Goal: Check status: Check status

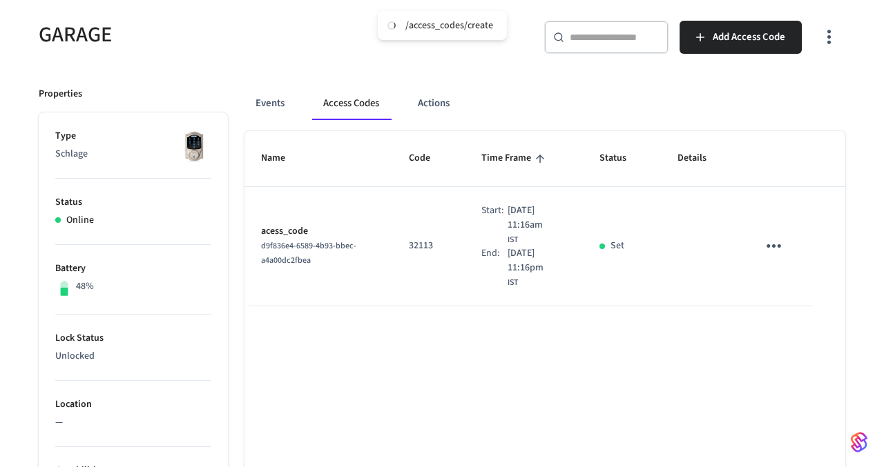
scroll to position [116, 0]
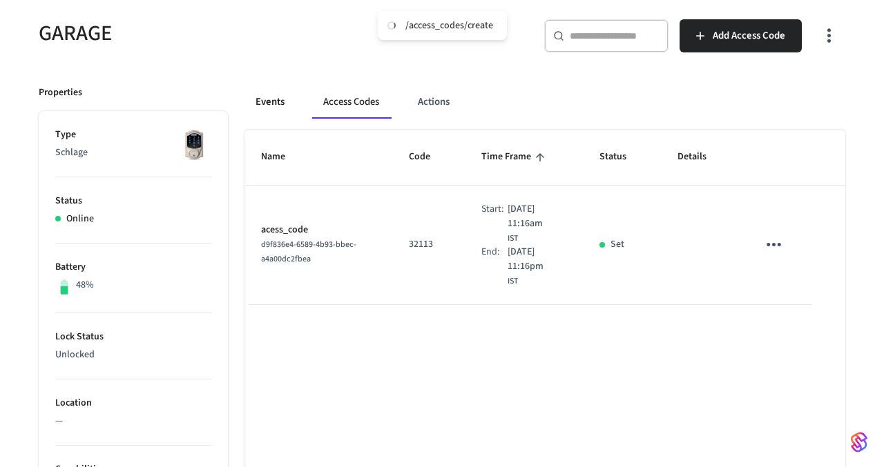
click at [268, 102] on button "Events" at bounding box center [269, 102] width 51 height 33
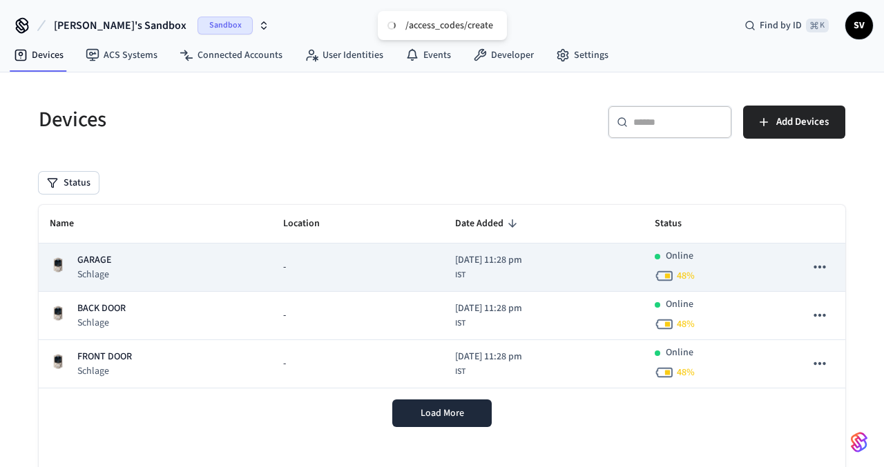
click at [102, 262] on p "GARAGE" at bounding box center [94, 260] width 34 height 15
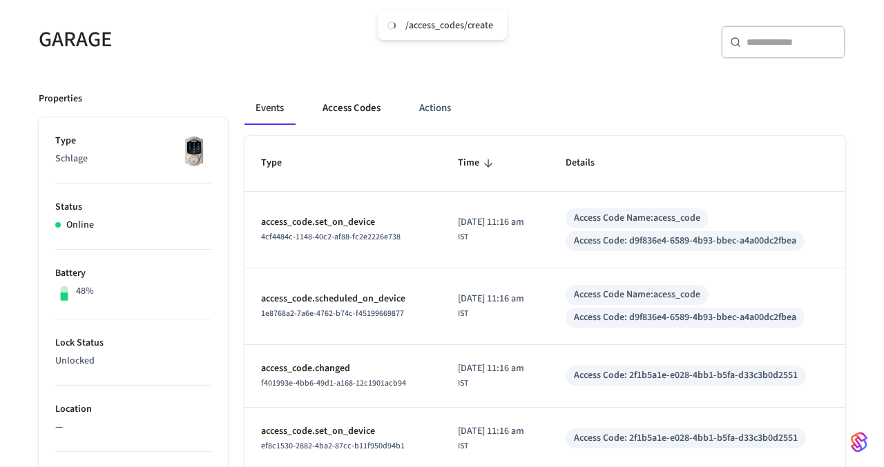
scroll to position [111, 0]
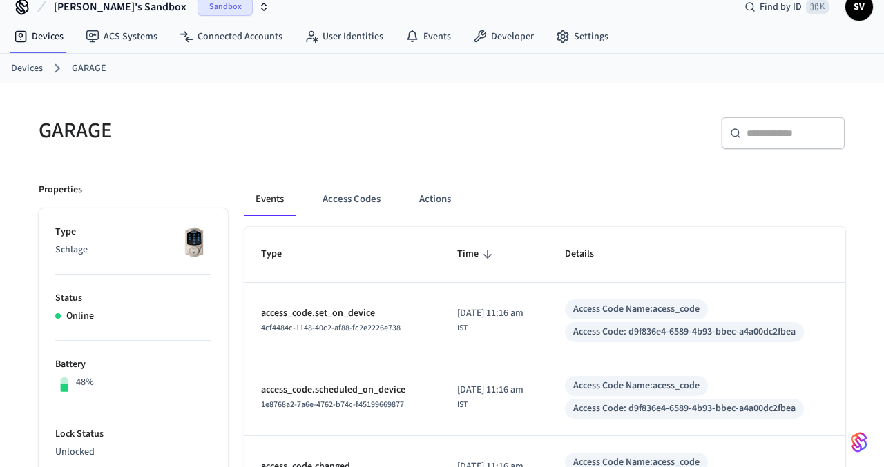
scroll to position [175, 0]
